Goal: Information Seeking & Learning: Learn about a topic

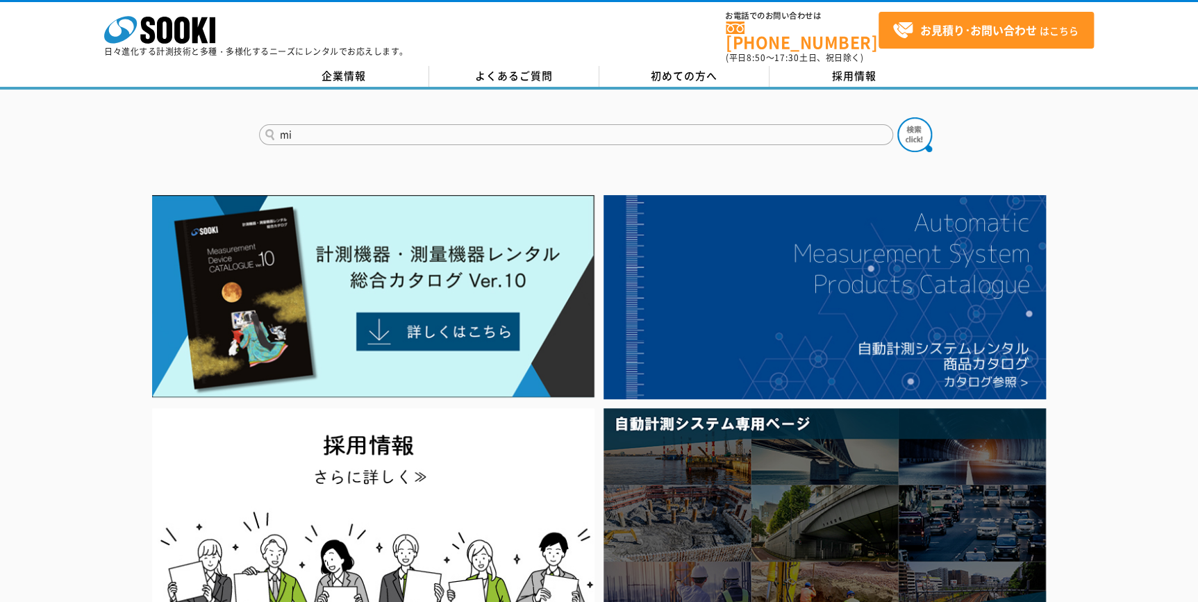
type input "m"
type input "あ"
type input "光"
type input "マイクロメーター"
click at [897, 117] on button at bounding box center [914, 134] width 35 height 35
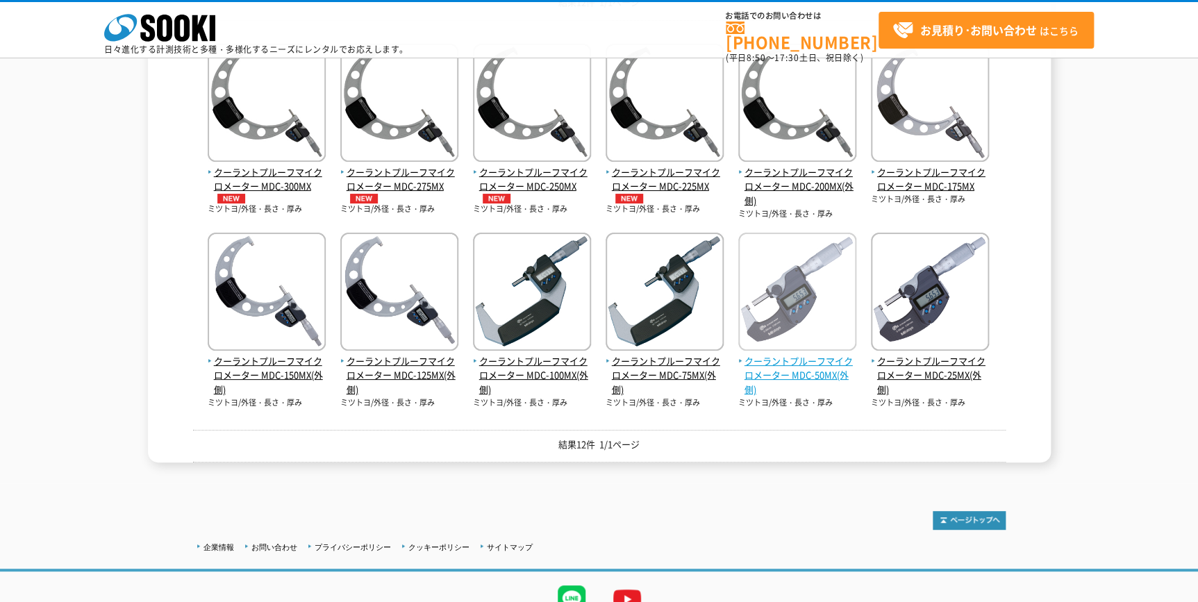
scroll to position [147, 0]
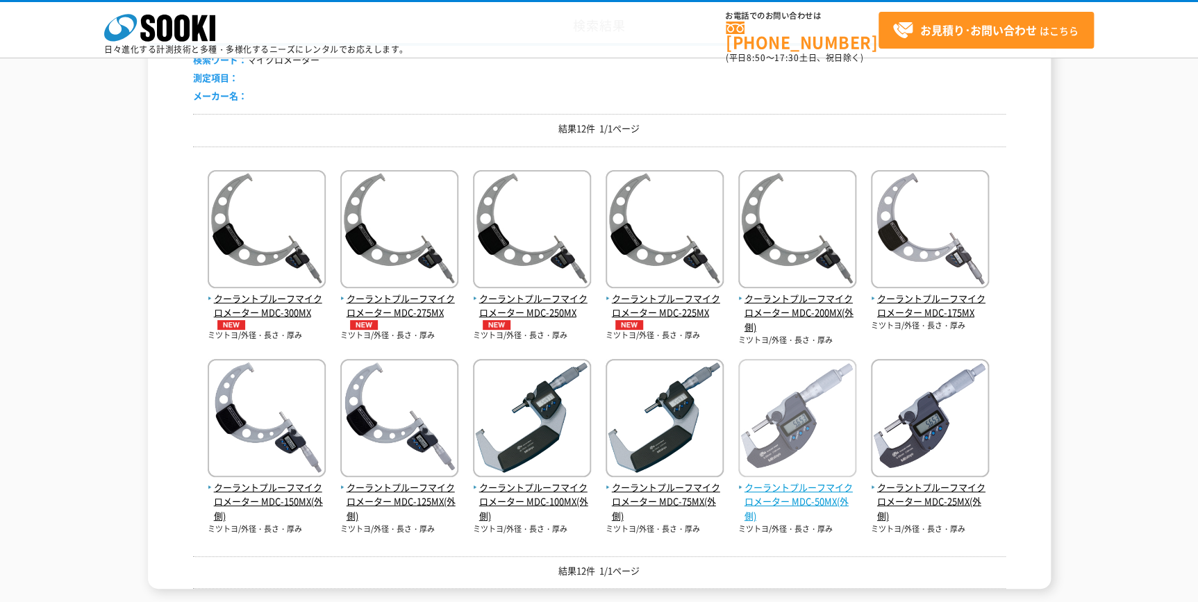
click at [838, 501] on span "クーラントプルーフマイクロメーター MDC-50MX(外側)" at bounding box center [797, 501] width 118 height 43
click at [770, 490] on span "クーラントプルーフマイクロメーター MDC-50MX(外側)" at bounding box center [797, 501] width 118 height 43
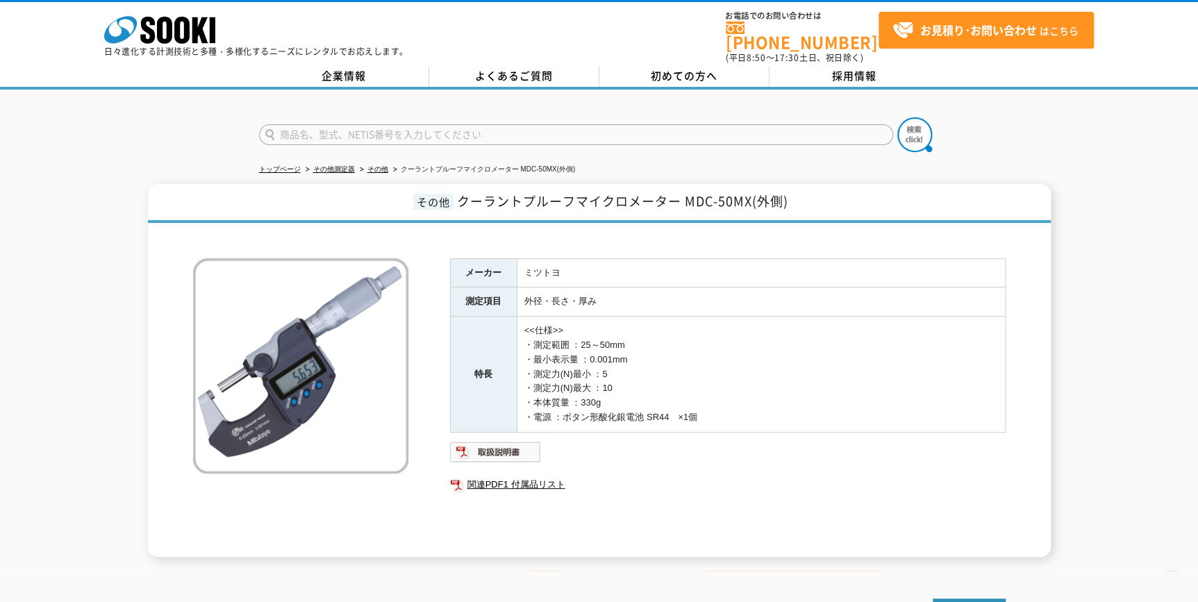
drag, startPoint x: 580, startPoint y: 334, endPoint x: 659, endPoint y: 337, distance: 79.2
click at [659, 337] on td "<<仕様>> ・測定範囲 ：25～50mm ・最小表示量 ：0.001mm ・測定力(N)最小 ：5 ・測定力(N)最大 ：10 ・本体質量 ：330g ・電…" at bounding box center [761, 375] width 488 height 116
click at [637, 345] on td "<<仕様>> ・測定範囲 ：25～50mm ・最小表示量 ：0.001mm ・測定力(N)最小 ：5 ・測定力(N)最大 ：10 ・本体質量 ：330g ・電…" at bounding box center [761, 375] width 488 height 116
drag, startPoint x: 633, startPoint y: 346, endPoint x: 590, endPoint y: 349, distance: 43.8
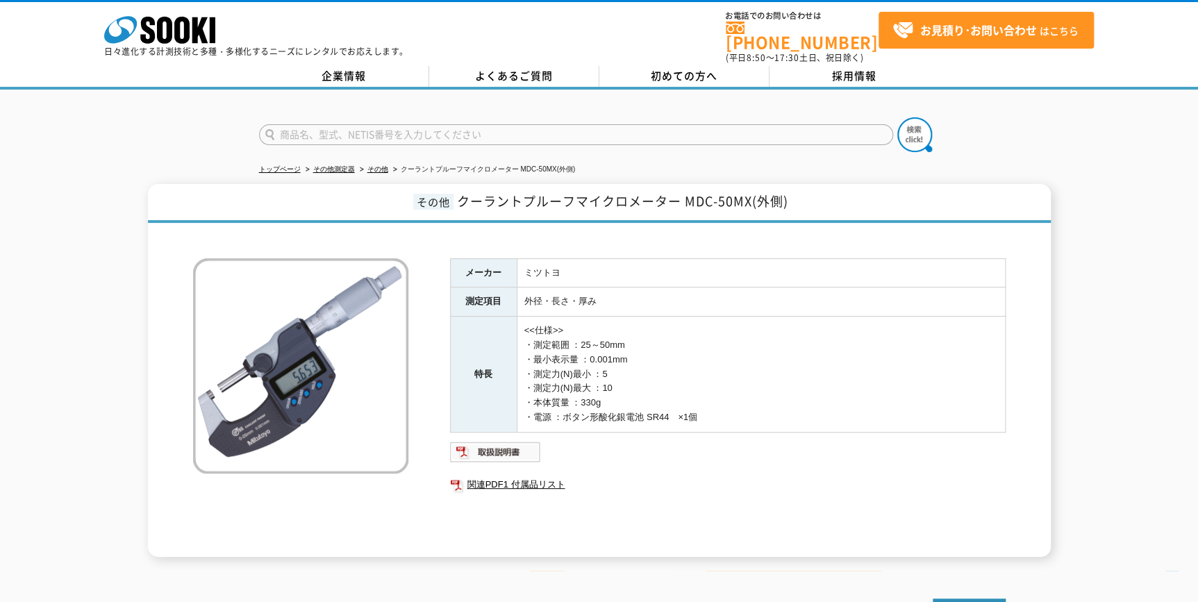
click at [590, 349] on td "<<仕様>> ・測定範囲 ：25～50mm ・最小表示量 ：0.001mm ・測定力(N)最小 ：5 ・測定力(N)最大 ：10 ・本体質量 ：330g ・電…" at bounding box center [761, 375] width 488 height 116
drag, startPoint x: 590, startPoint y: 349, endPoint x: 574, endPoint y: 369, distance: 24.7
click at [574, 369] on td "<<仕様>> ・測定範囲 ：25～50mm ・最小表示量 ：0.001mm ・測定力(N)最小 ：5 ・測定力(N)最大 ：10 ・本体質量 ：330g ・電…" at bounding box center [761, 375] width 488 height 116
click at [505, 445] on img at bounding box center [495, 452] width 91 height 22
